Goal: Find specific page/section: Find specific page/section

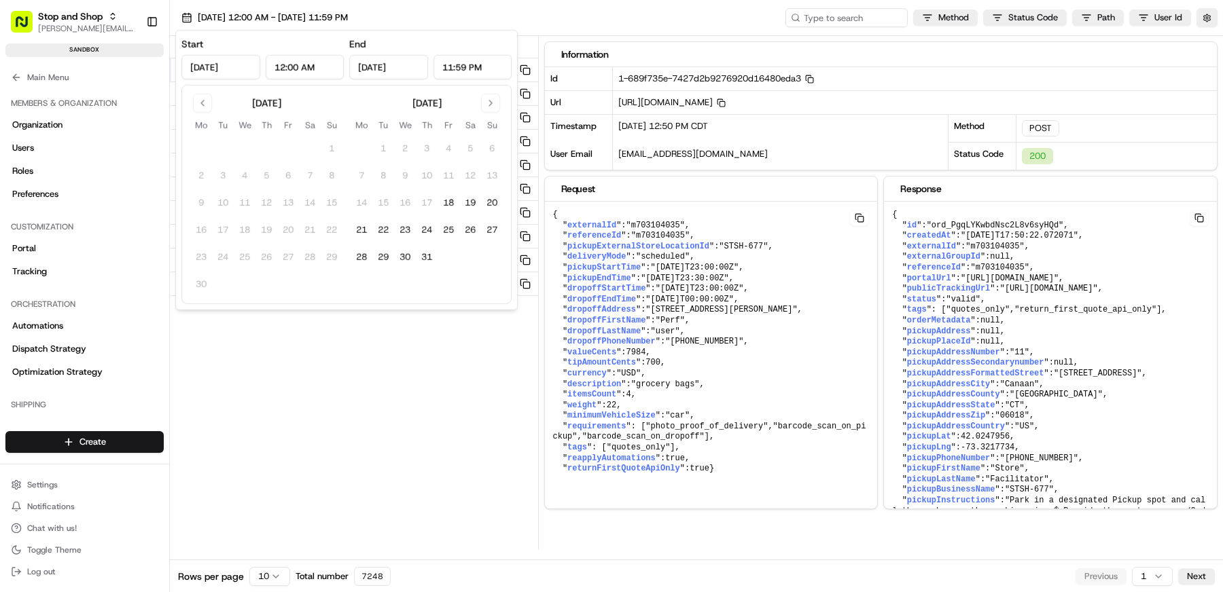
scroll to position [459, 0]
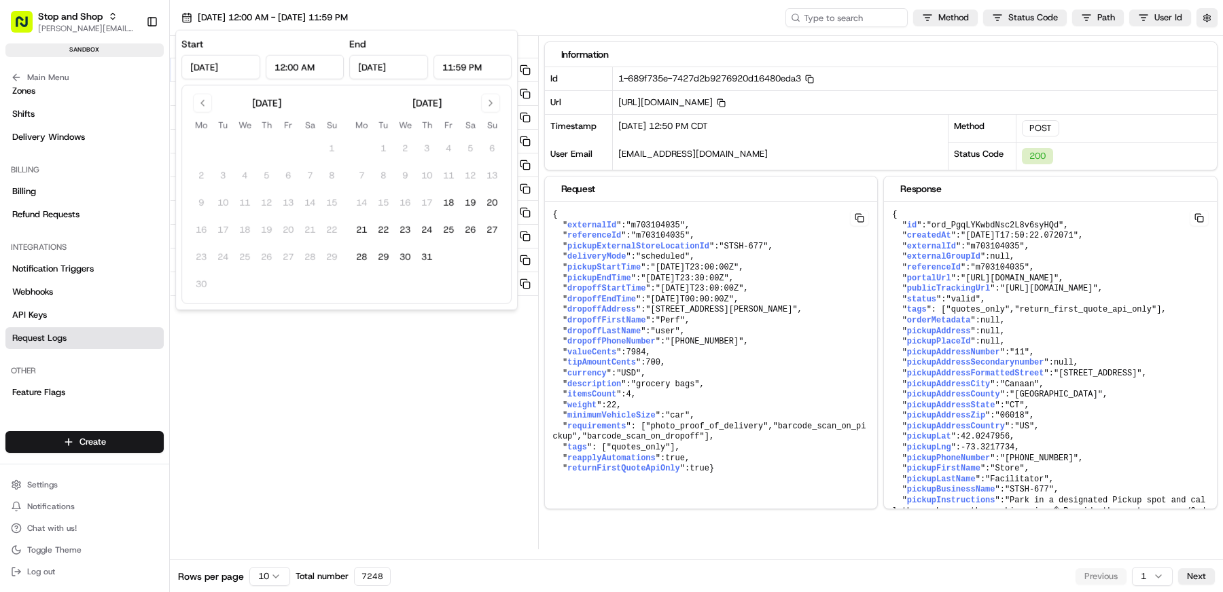
click at [399, 278] on div "July 2025 Mo Tu We Th Fr Sa Su 1 2 3 4 5 6 7 8 9 10 11 12 13 14 15 16 17 18 19 …" at bounding box center [427, 195] width 152 height 202
click at [412, 353] on div "Status Method URL 200 POST /v1/order/external-identifier/m703104035 08/15/2025 …" at bounding box center [354, 293] width 368 height 514
